Goal: Task Accomplishment & Management: Manage account settings

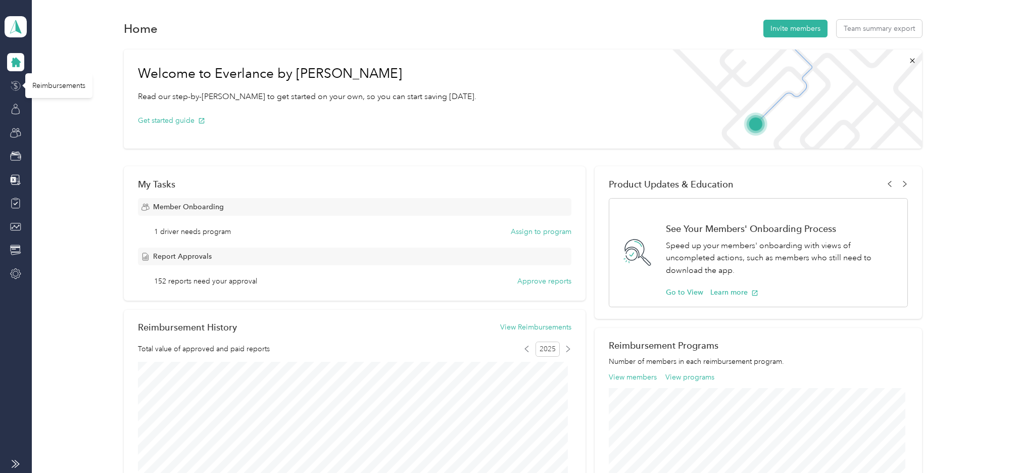
click at [16, 84] on icon at bounding box center [16, 85] width 4 height 7
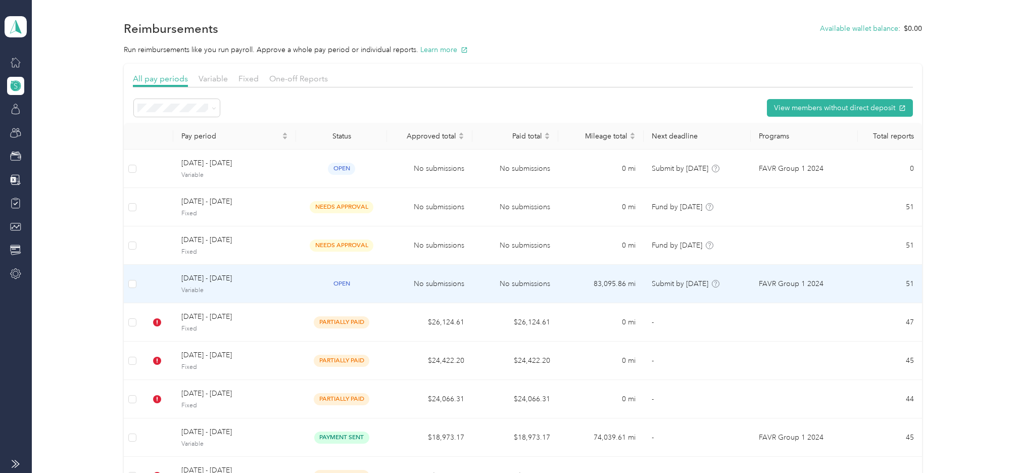
click at [201, 286] on span "Variable" at bounding box center [234, 290] width 107 height 9
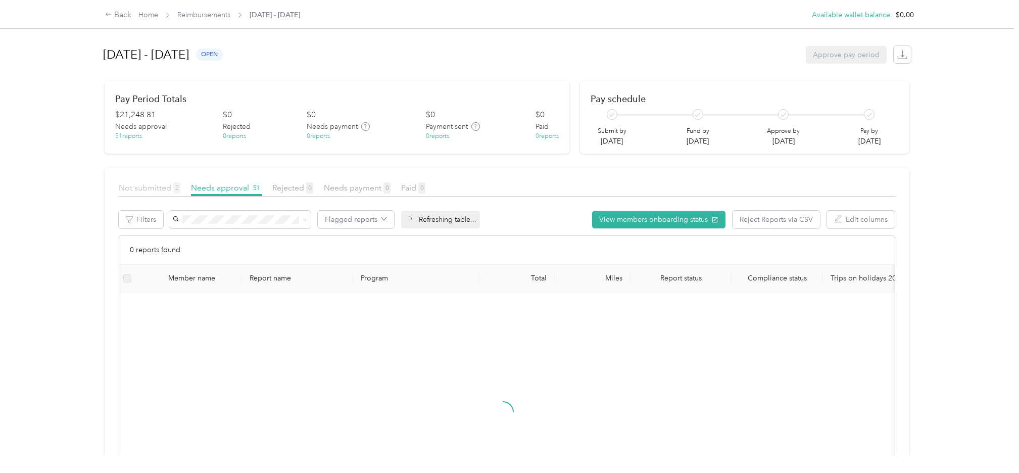
click at [145, 185] on span "Not submitted 2" at bounding box center [150, 188] width 62 height 10
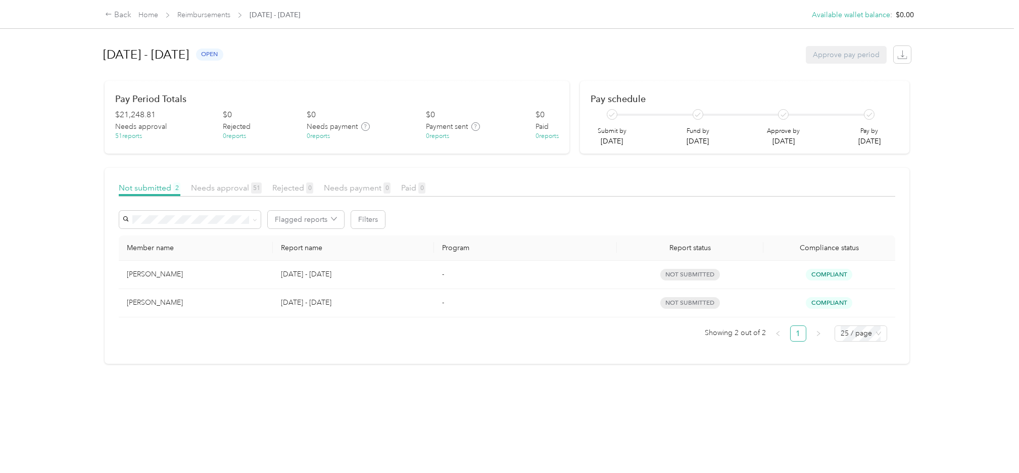
click at [978, 219] on div "Back Home Reimbursements [DATE] - [DATE] Available wallet balance : $0.00 Avail…" at bounding box center [507, 236] width 1014 height 473
click at [960, 282] on div "Back Home Reimbursements [DATE] - [DATE] Available wallet balance : $0.00 Avail…" at bounding box center [507, 236] width 1014 height 473
click at [151, 12] on link "Home" at bounding box center [148, 15] width 20 height 9
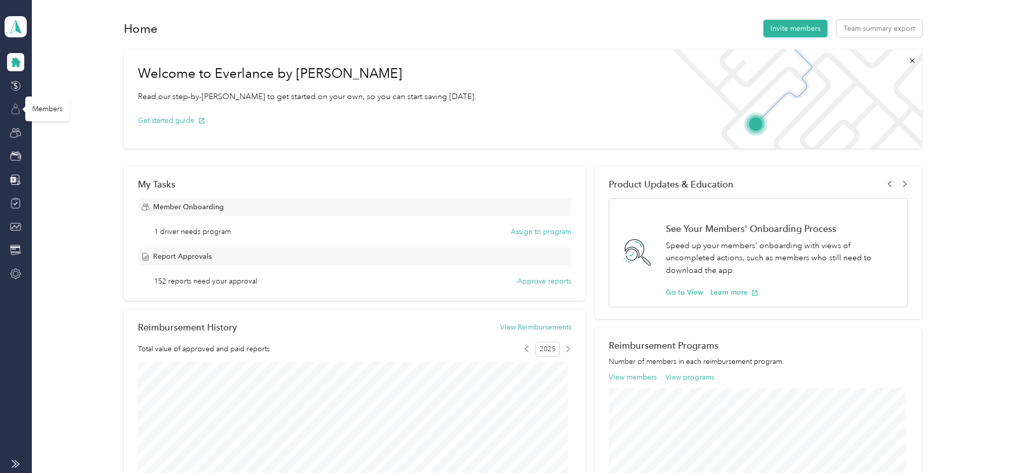
click at [17, 106] on icon at bounding box center [15, 109] width 11 height 11
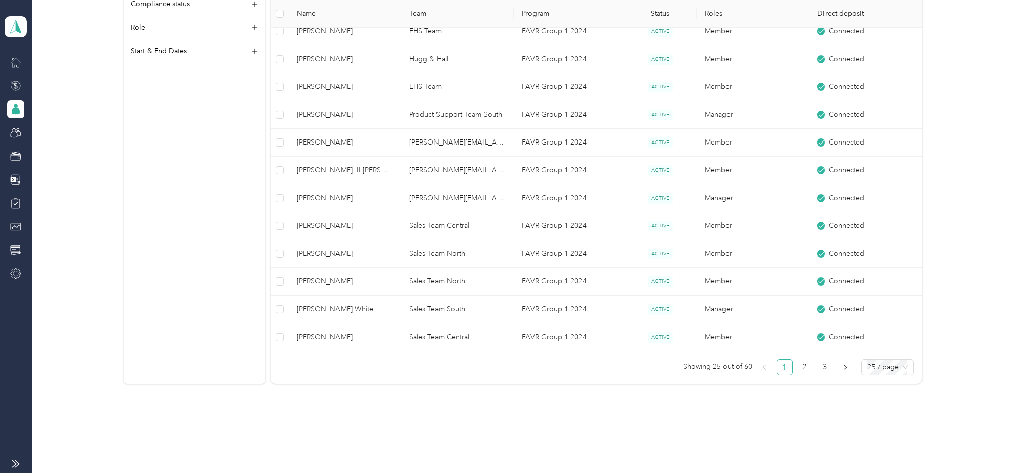
scroll to position [638, 0]
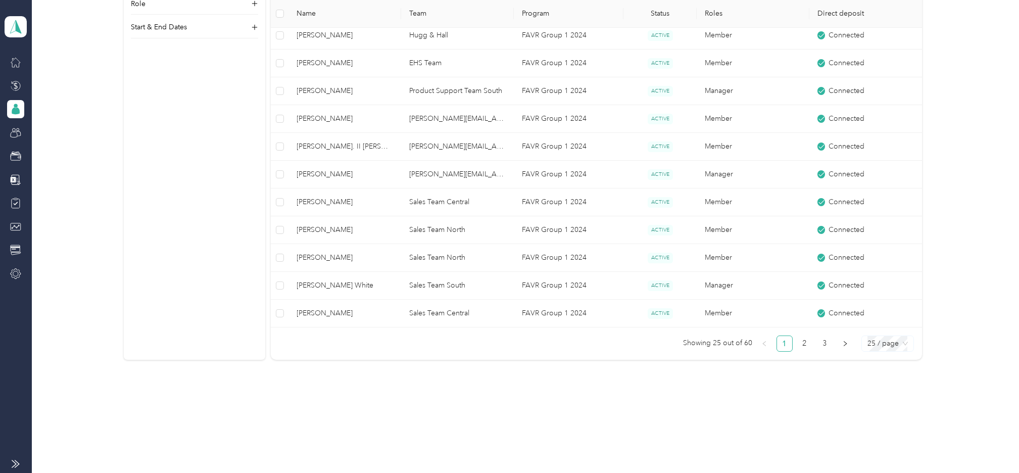
click at [885, 346] on span "25 / page" at bounding box center [888, 343] width 40 height 15
click at [872, 397] on div "100 / page" at bounding box center [888, 396] width 36 height 11
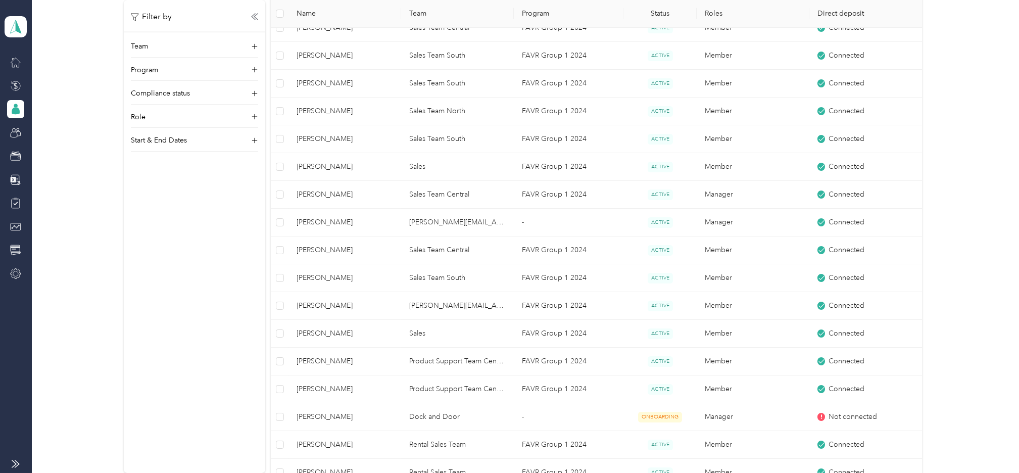
scroll to position [1611, 0]
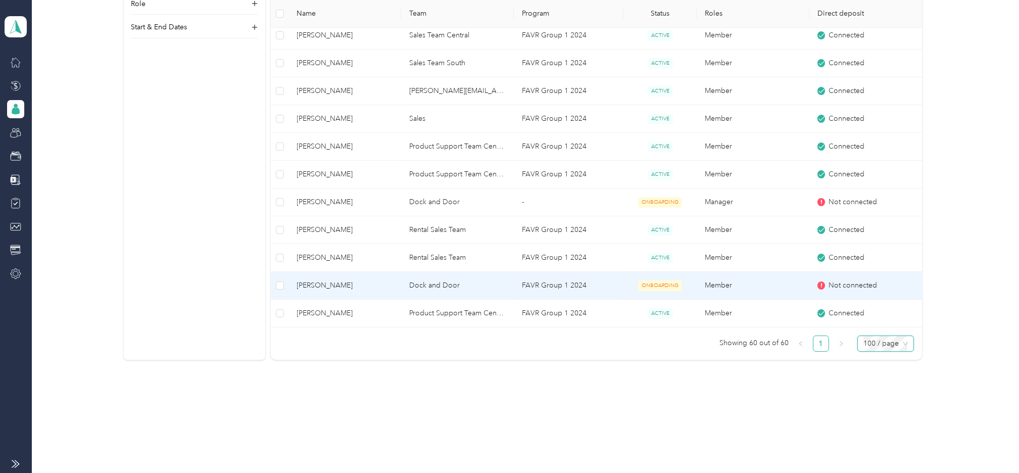
click at [320, 286] on span "[PERSON_NAME]" at bounding box center [345, 285] width 97 height 11
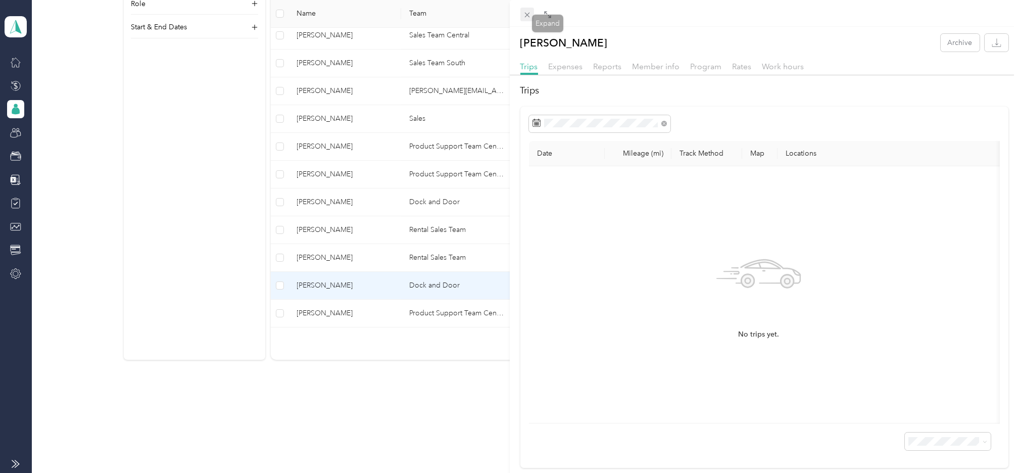
click at [524, 13] on icon at bounding box center [527, 15] width 9 height 9
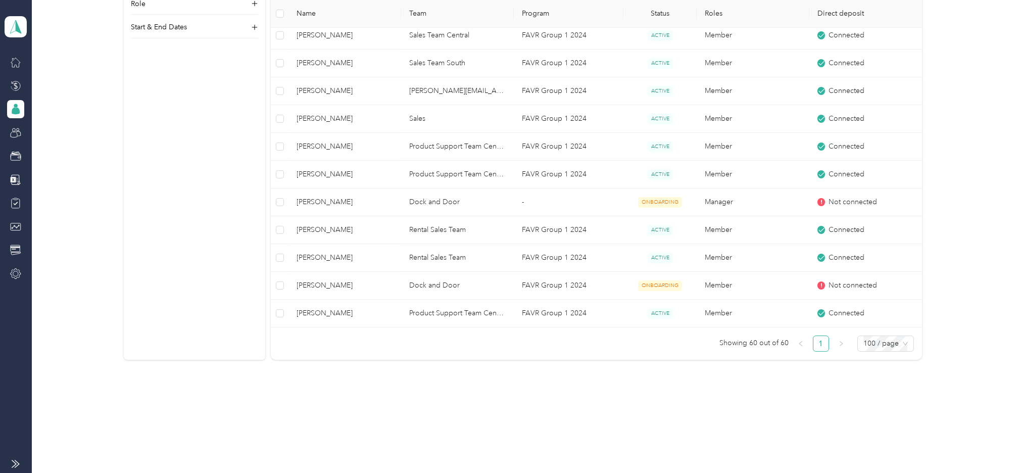
click at [16, 81] on icon at bounding box center [15, 85] width 11 height 11
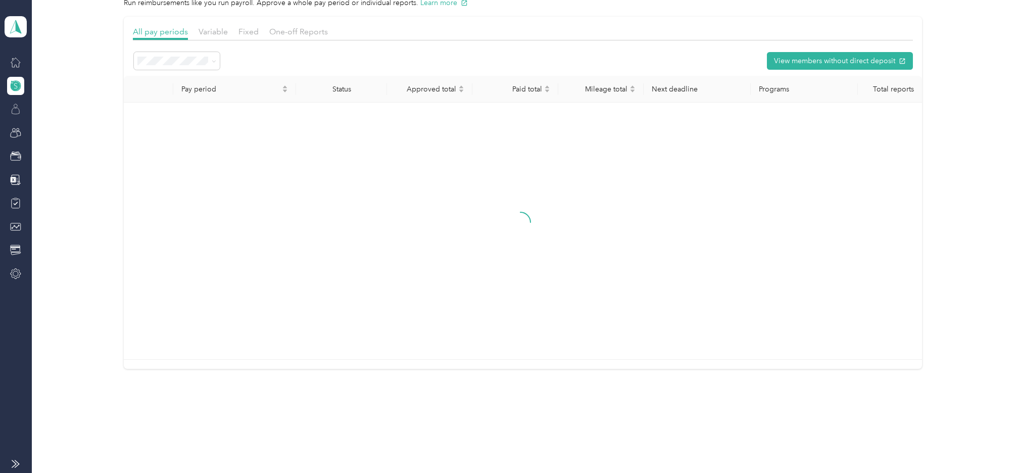
scroll to position [206, 0]
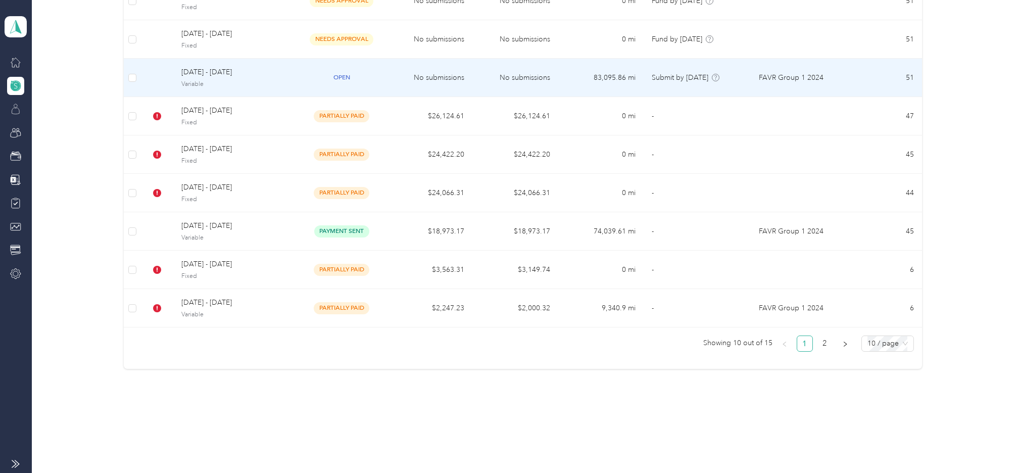
click at [197, 73] on span "[DATE] - [DATE]" at bounding box center [234, 72] width 107 height 11
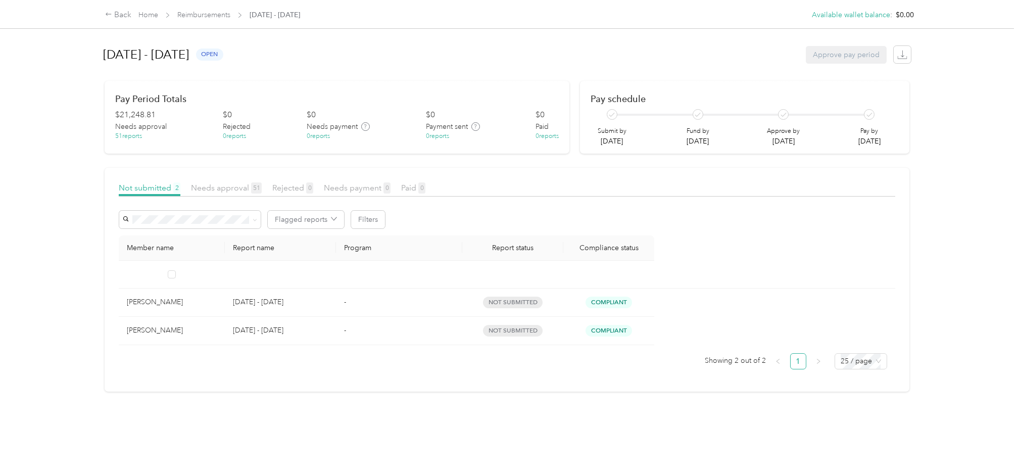
click at [166, 331] on div "[PERSON_NAME]" at bounding box center [172, 330] width 90 height 11
click at [166, 330] on div "[PERSON_NAME]" at bounding box center [172, 330] width 90 height 11
click at [152, 17] on link "Home" at bounding box center [148, 15] width 20 height 9
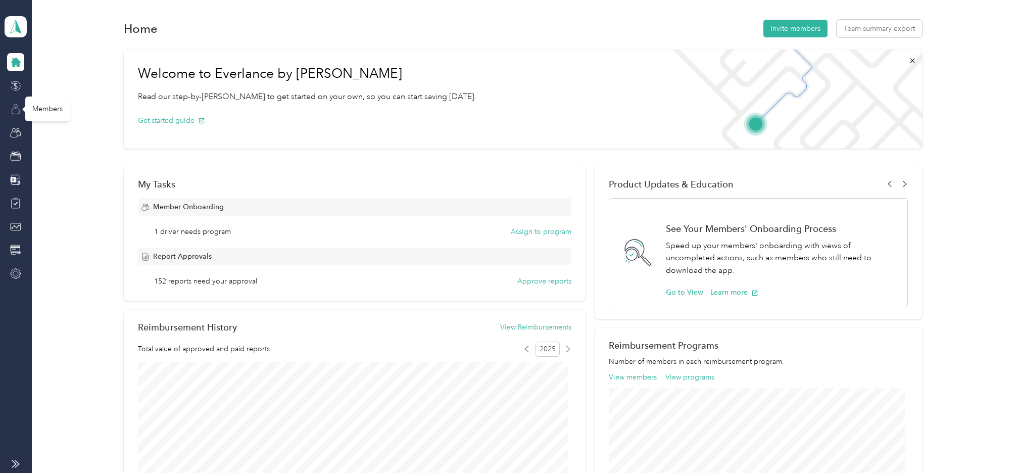
click at [13, 107] on icon at bounding box center [15, 109] width 11 height 11
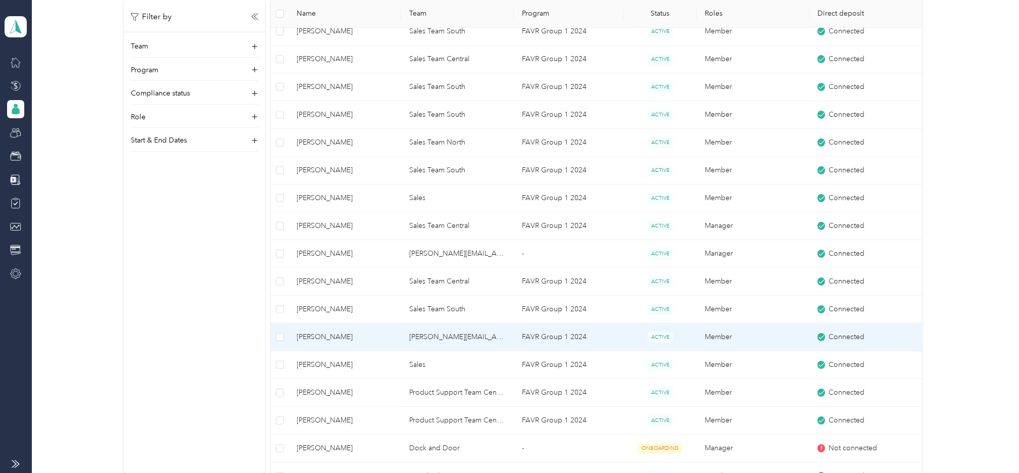
scroll to position [1611, 0]
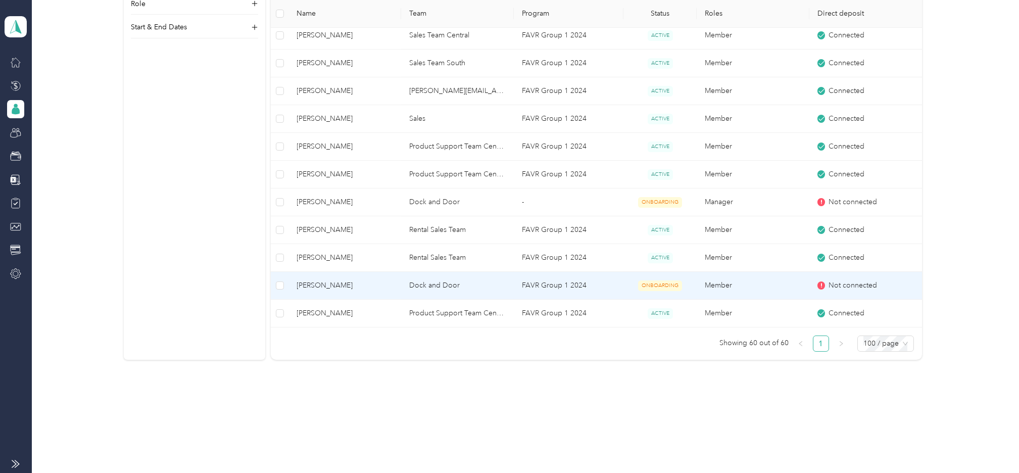
click at [303, 288] on span "[PERSON_NAME]" at bounding box center [345, 285] width 97 height 11
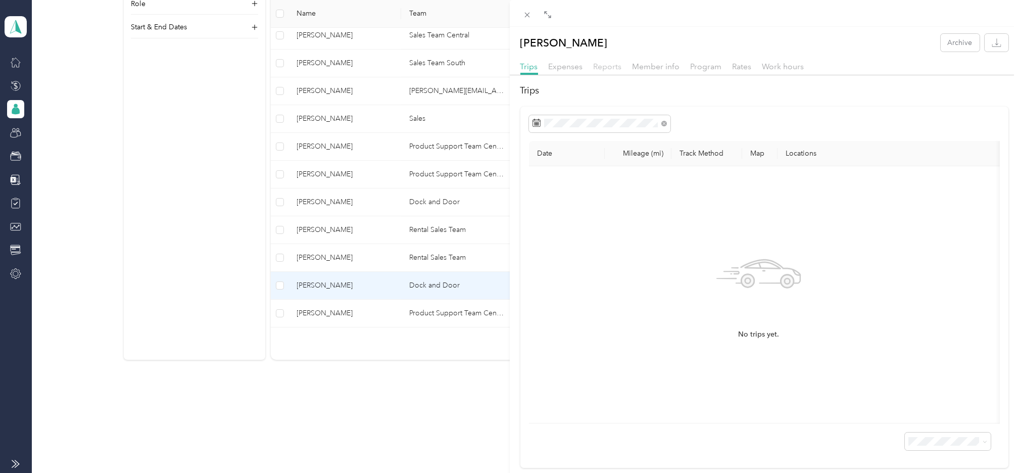
click at [617, 64] on span "Reports" at bounding box center [608, 67] width 28 height 10
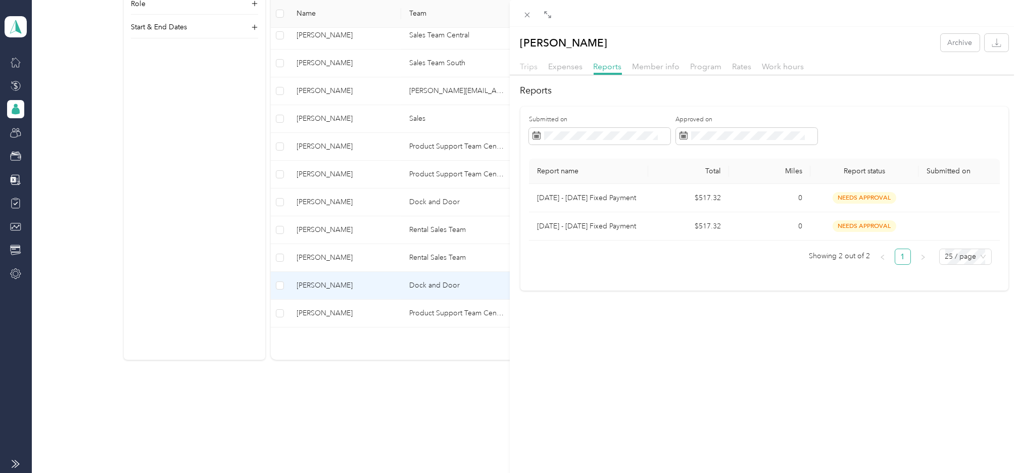
click at [528, 65] on span "Trips" at bounding box center [530, 67] width 18 height 10
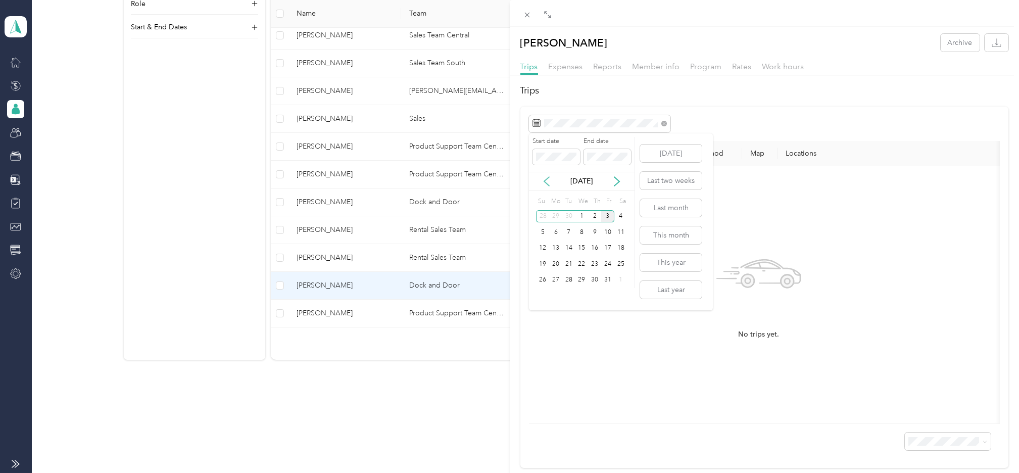
click at [542, 181] on icon at bounding box center [547, 181] width 10 height 10
click at [554, 216] on div "1" at bounding box center [555, 216] width 13 height 13
click at [617, 183] on icon at bounding box center [617, 181] width 5 height 9
click at [543, 184] on icon at bounding box center [547, 181] width 10 height 10
click at [573, 279] on div "30" at bounding box center [569, 280] width 13 height 13
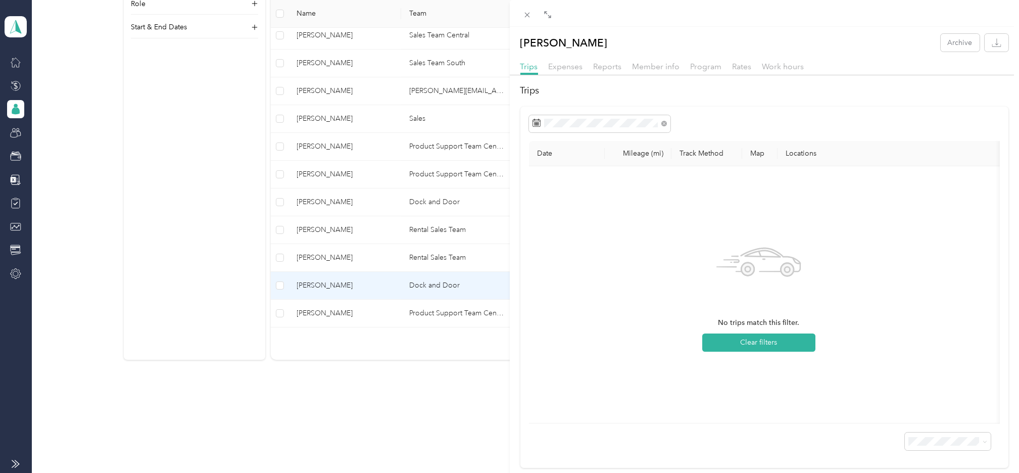
click at [855, 18] on div at bounding box center [765, 13] width 510 height 27
click at [776, 68] on span "Work hours" at bounding box center [784, 67] width 42 height 10
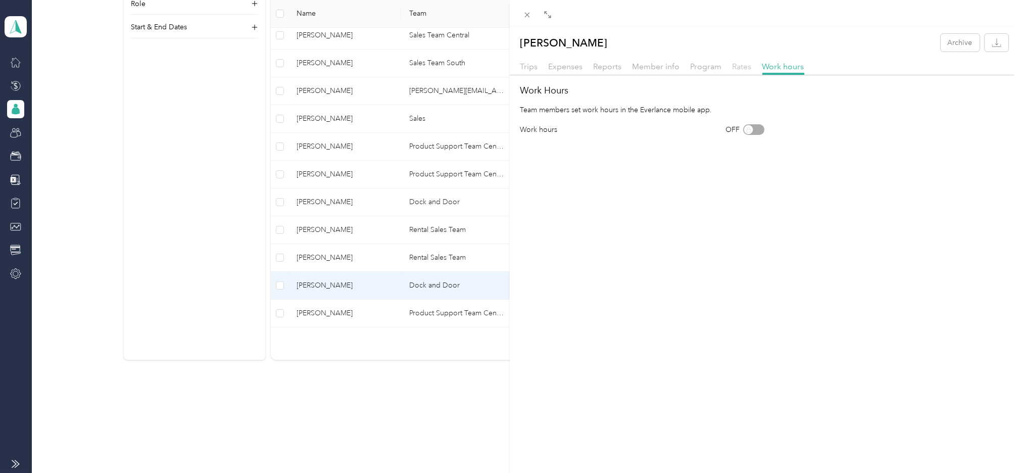
click at [738, 65] on span "Rates" at bounding box center [742, 67] width 19 height 10
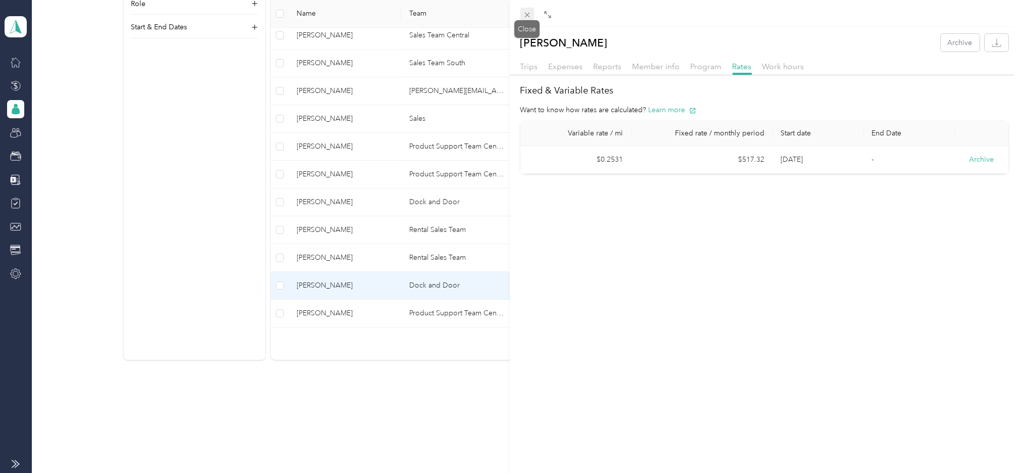
click at [528, 13] on icon at bounding box center [527, 15] width 9 height 9
